Goal: Task Accomplishment & Management: Manage account settings

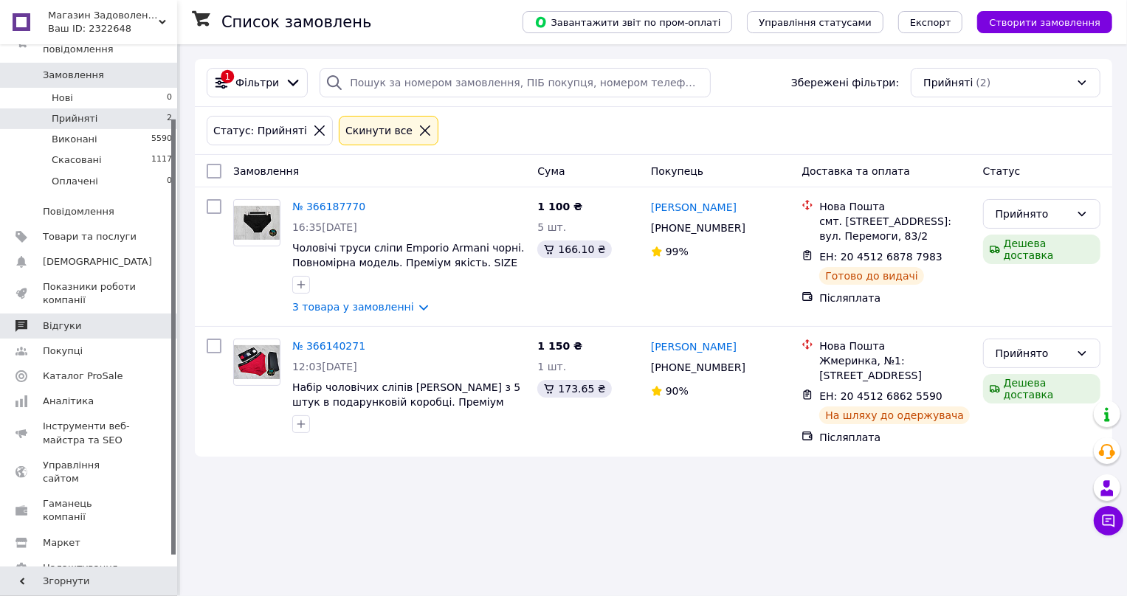
scroll to position [100, 0]
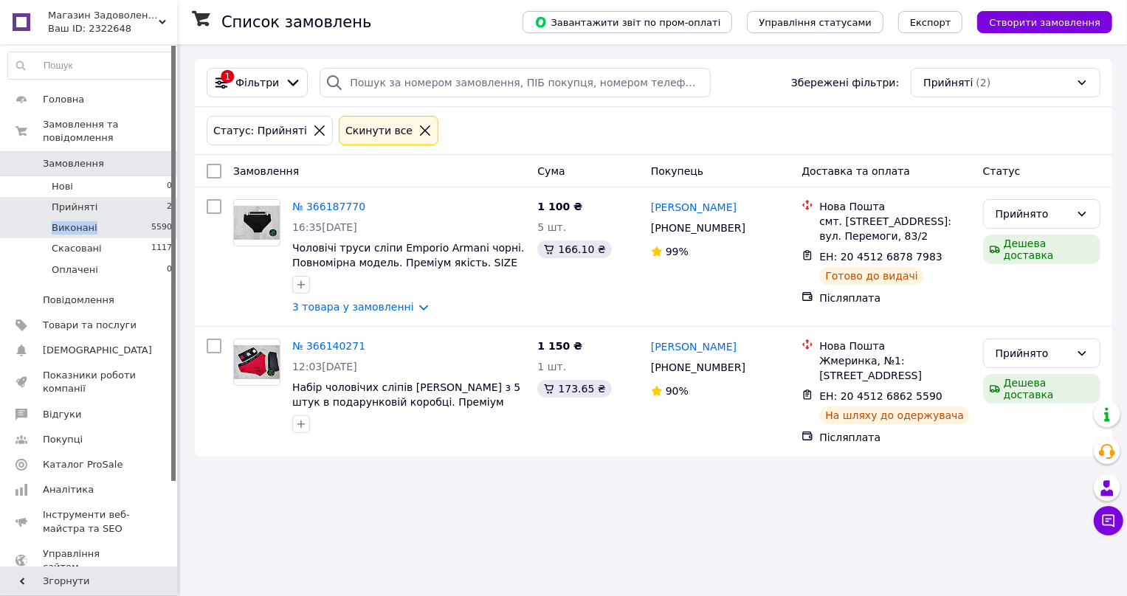
click at [85, 221] on span "Виконані" at bounding box center [75, 227] width 46 height 13
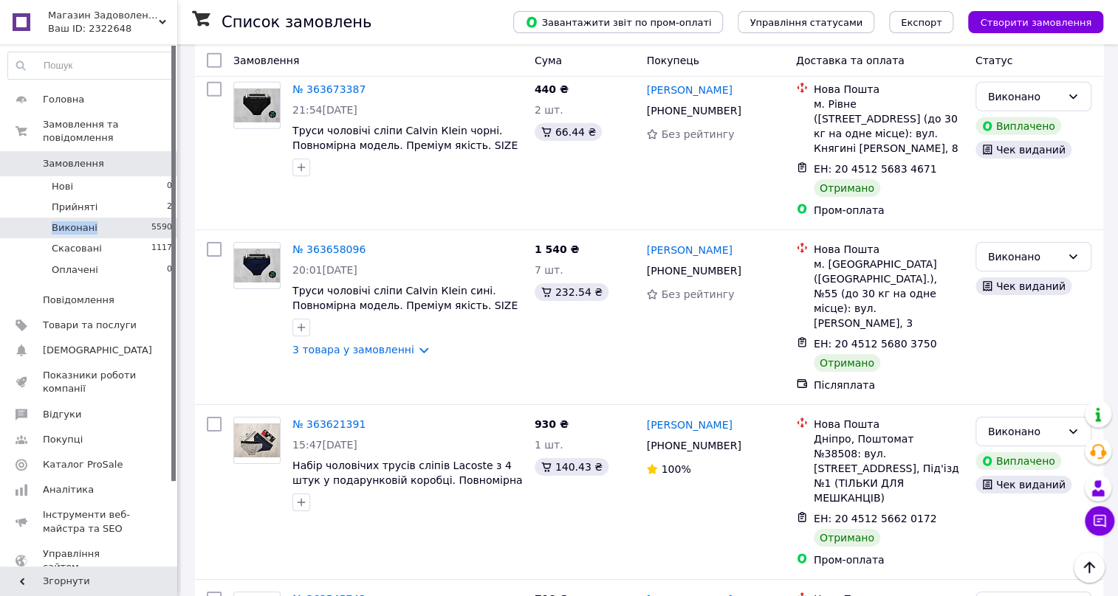
scroll to position [2566, 0]
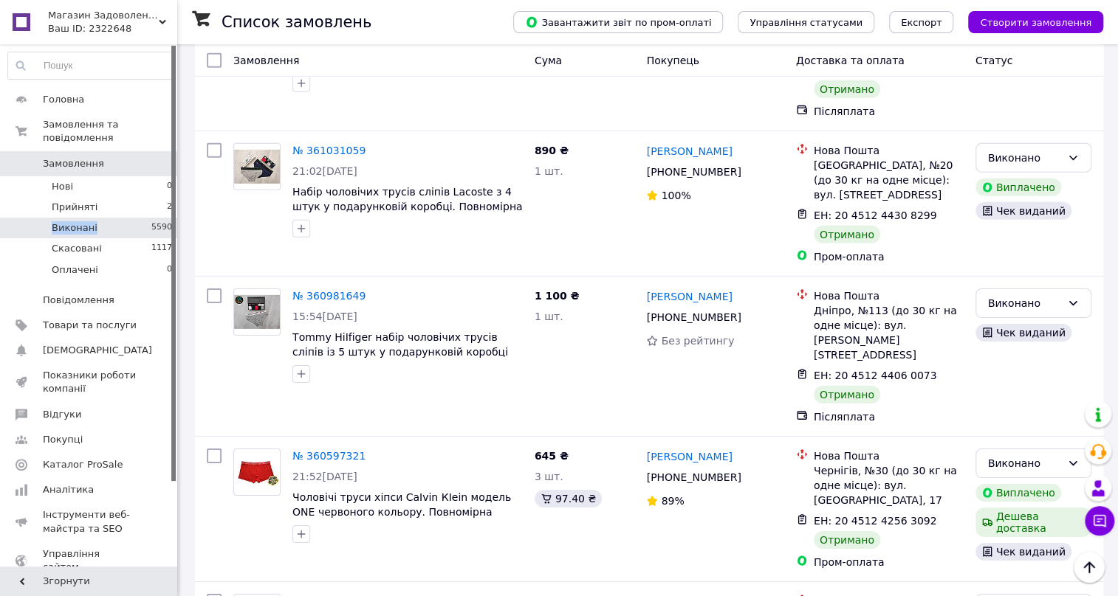
scroll to position [2446, 0]
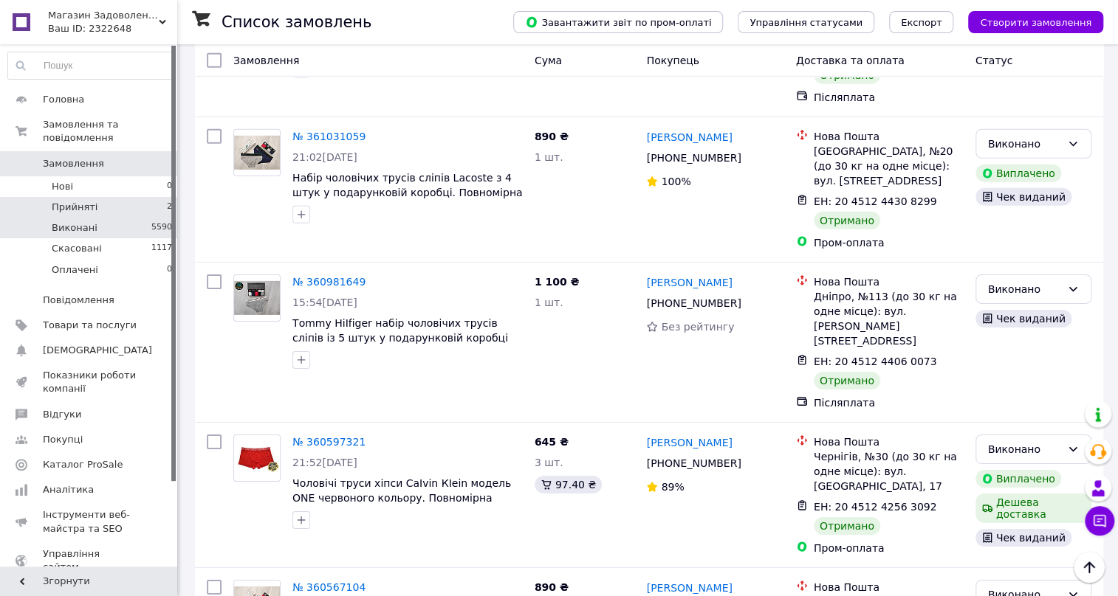
click at [69, 201] on span "Прийняті" at bounding box center [75, 207] width 46 height 13
